Goal: Transaction & Acquisition: Purchase product/service

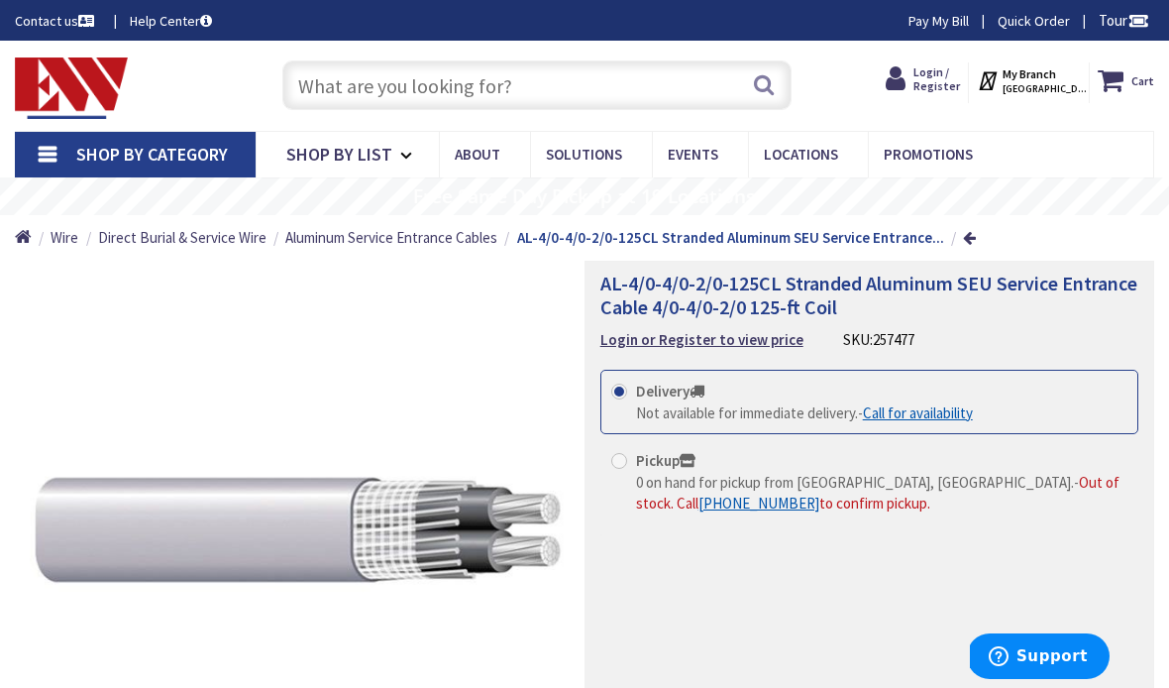
click at [453, 74] on input "text" at bounding box center [537, 85] width 510 height 50
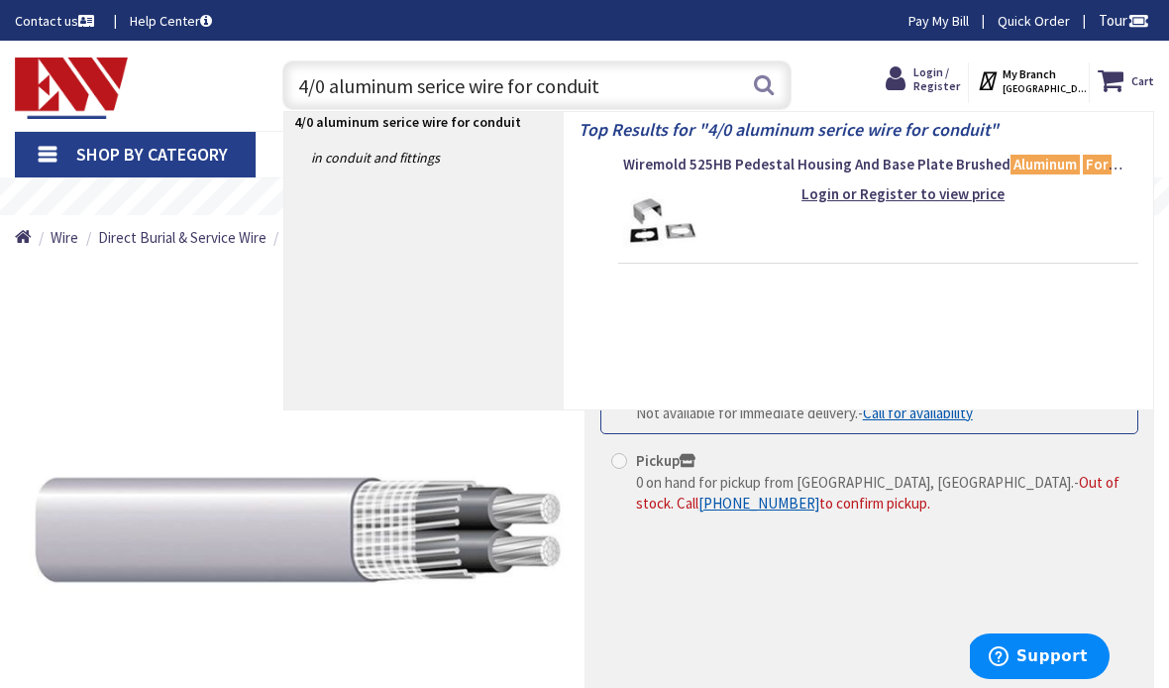
click at [778, 85] on input "4/0 aluminum serice wire for conduit" at bounding box center [537, 85] width 510 height 50
type input "4/0 aluminum serice wire for conduit"
click at [765, 88] on button "Search" at bounding box center [764, 84] width 26 height 45
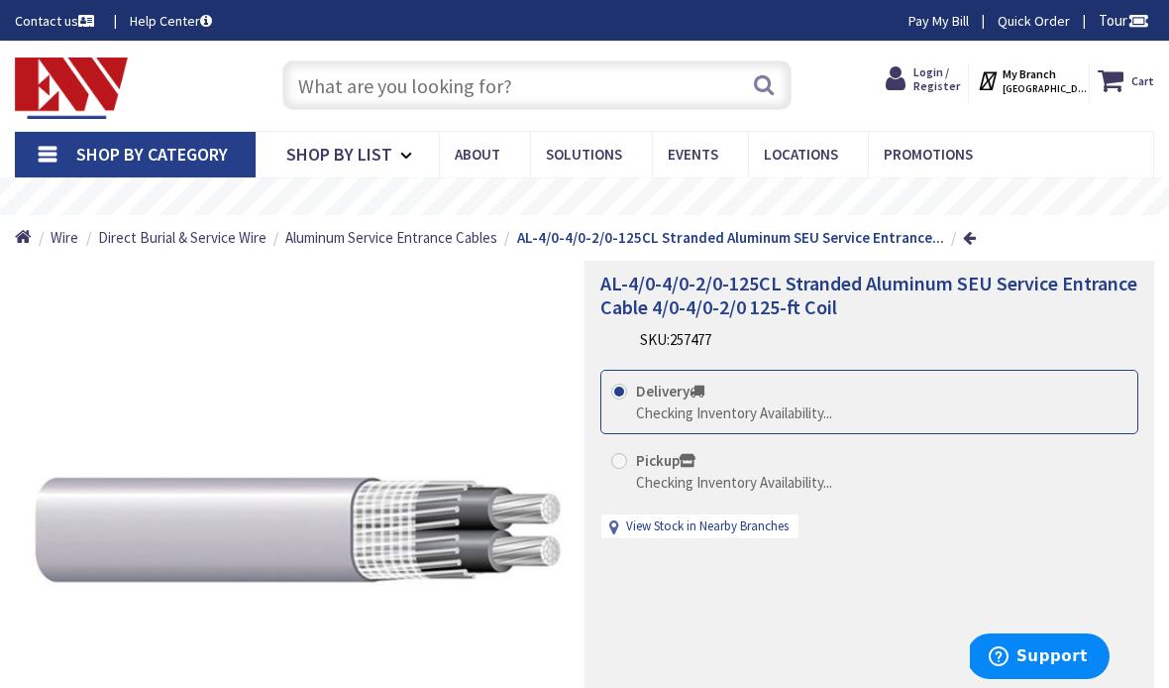
click at [519, 105] on input "text" at bounding box center [537, 85] width 510 height 50
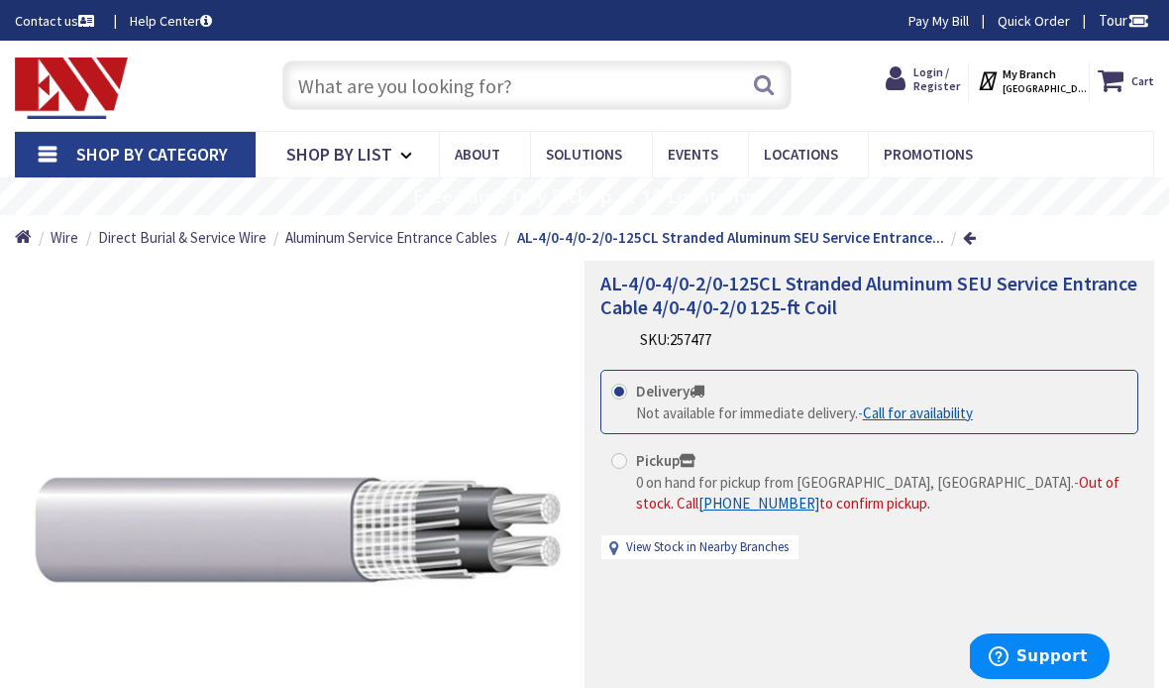
click at [542, 68] on input "text" at bounding box center [537, 85] width 510 height 50
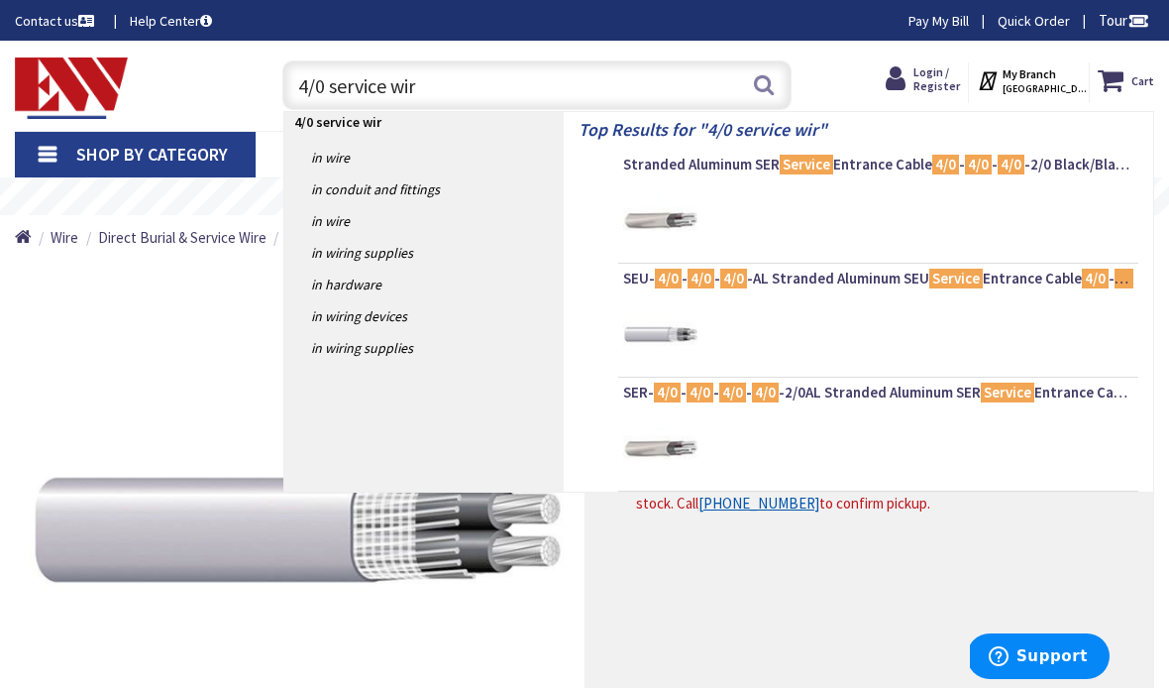
type input "4/0 service wire"
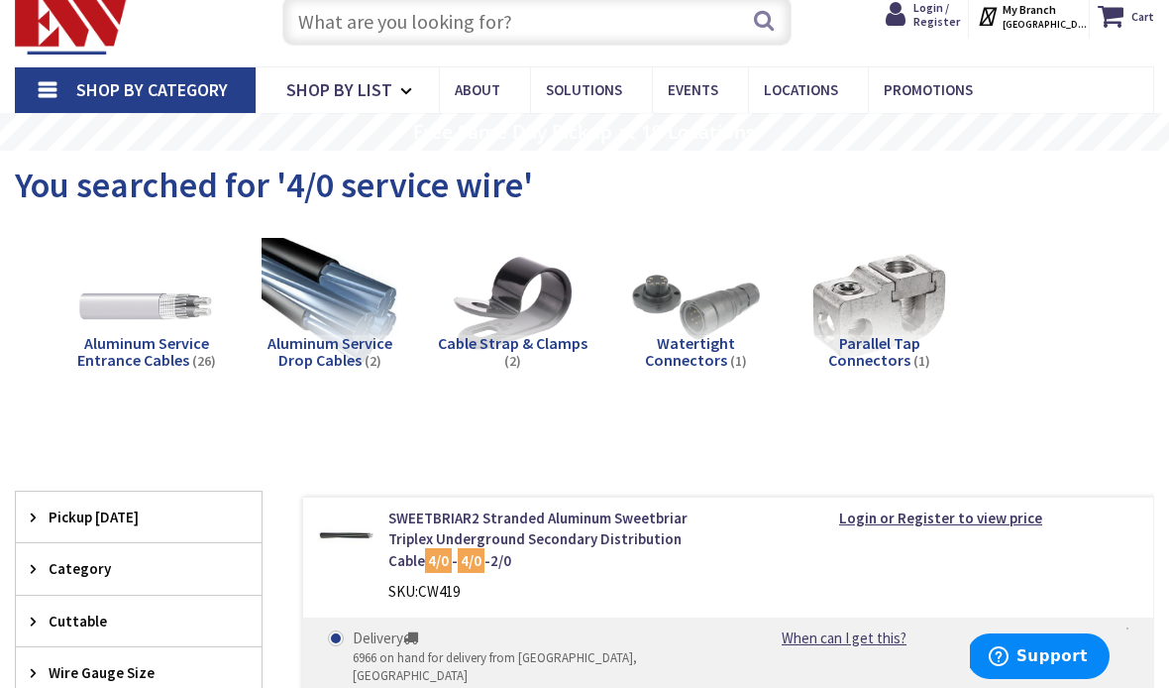
scroll to position [71, 0]
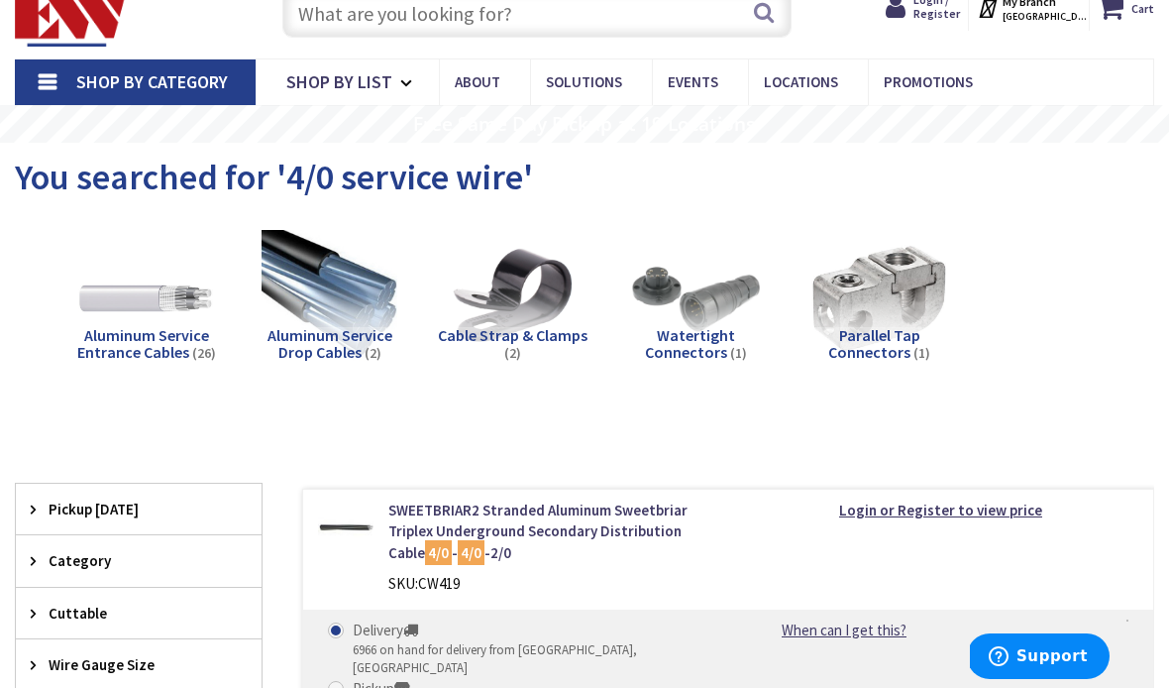
click at [357, 275] on img at bounding box center [330, 298] width 137 height 137
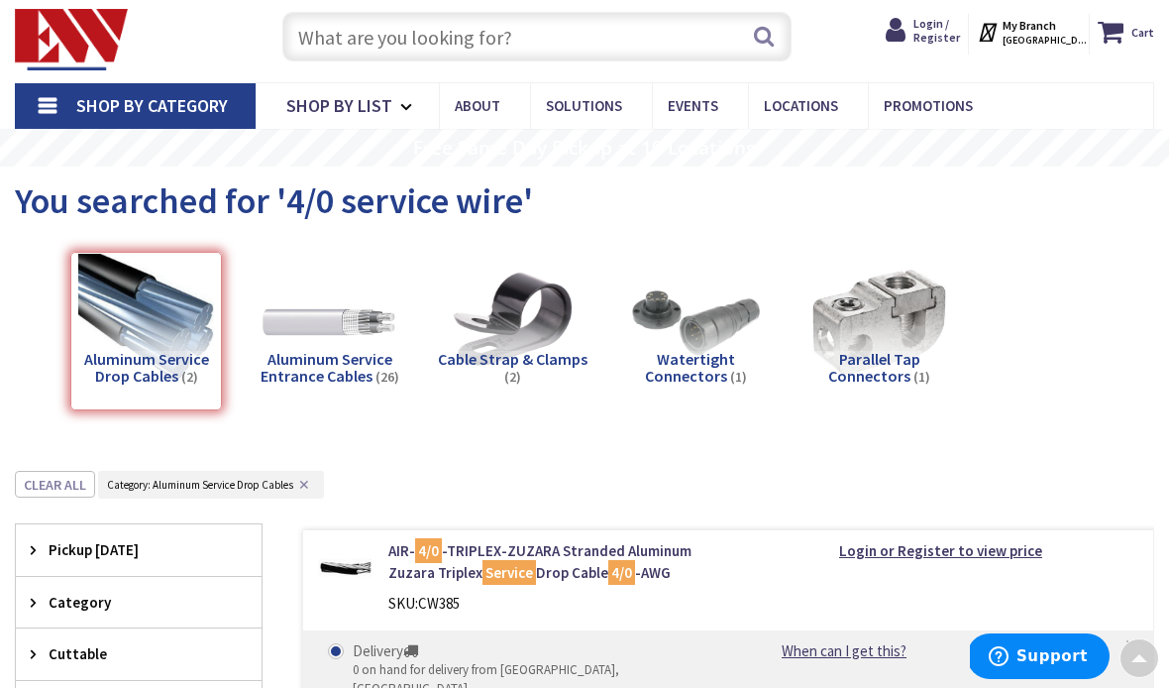
scroll to position [0, 0]
